Goal: Navigation & Orientation: Find specific page/section

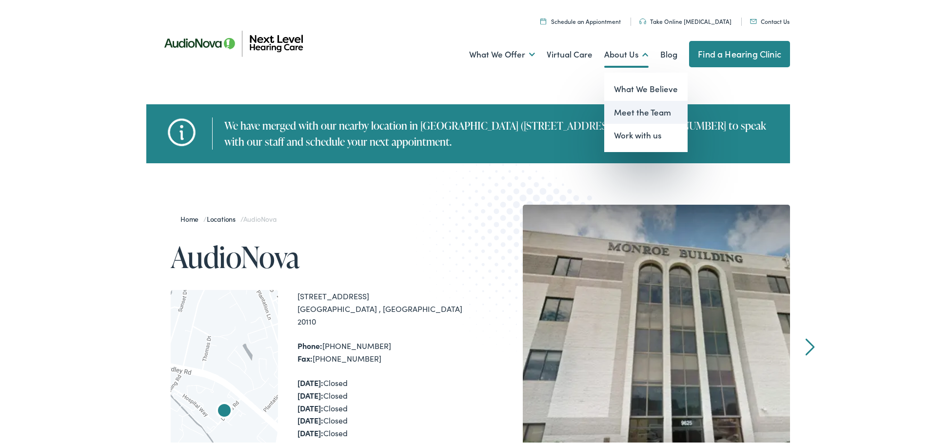
click at [615, 118] on link "Meet the Team" at bounding box center [645, 110] width 83 height 23
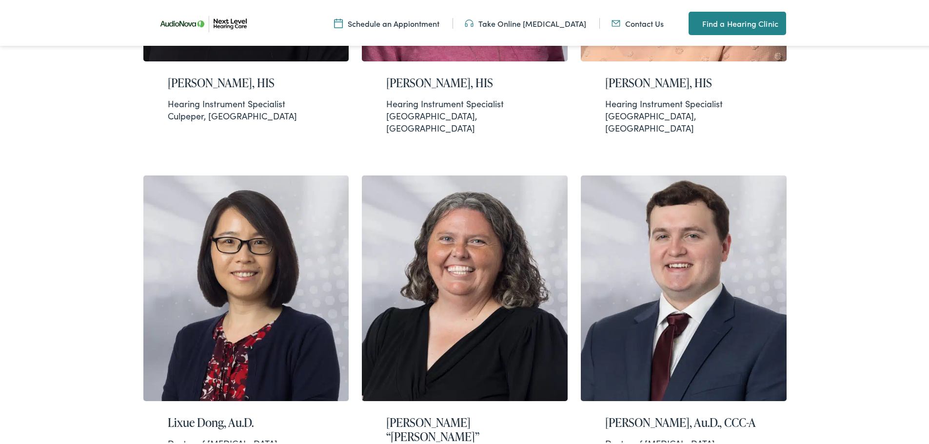
scroll to position [975, 0]
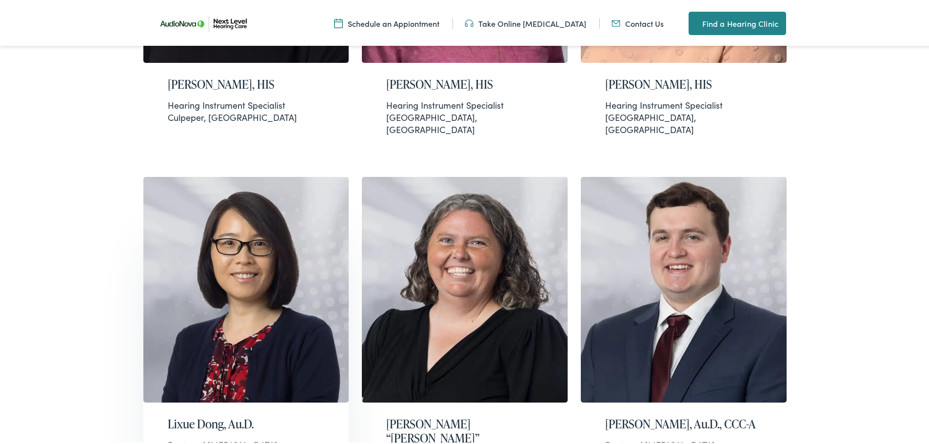
click at [212, 175] on img at bounding box center [246, 288] width 206 height 226
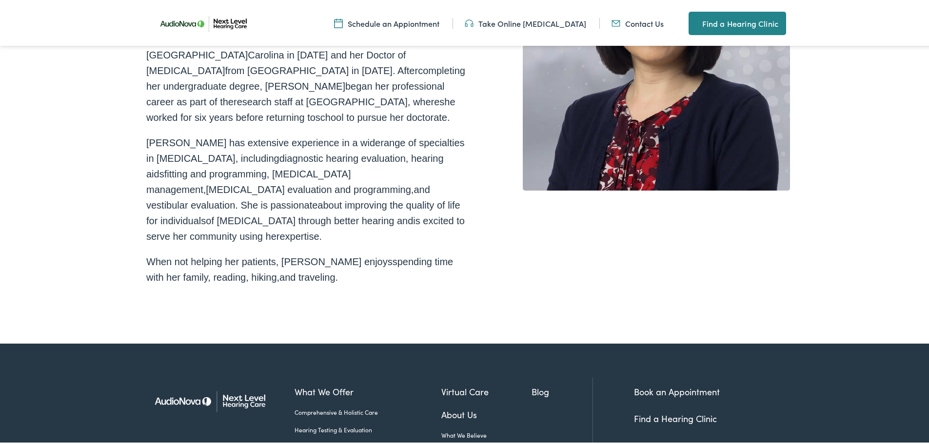
scroll to position [195, 0]
